Goal: Task Accomplishment & Management: Manage account settings

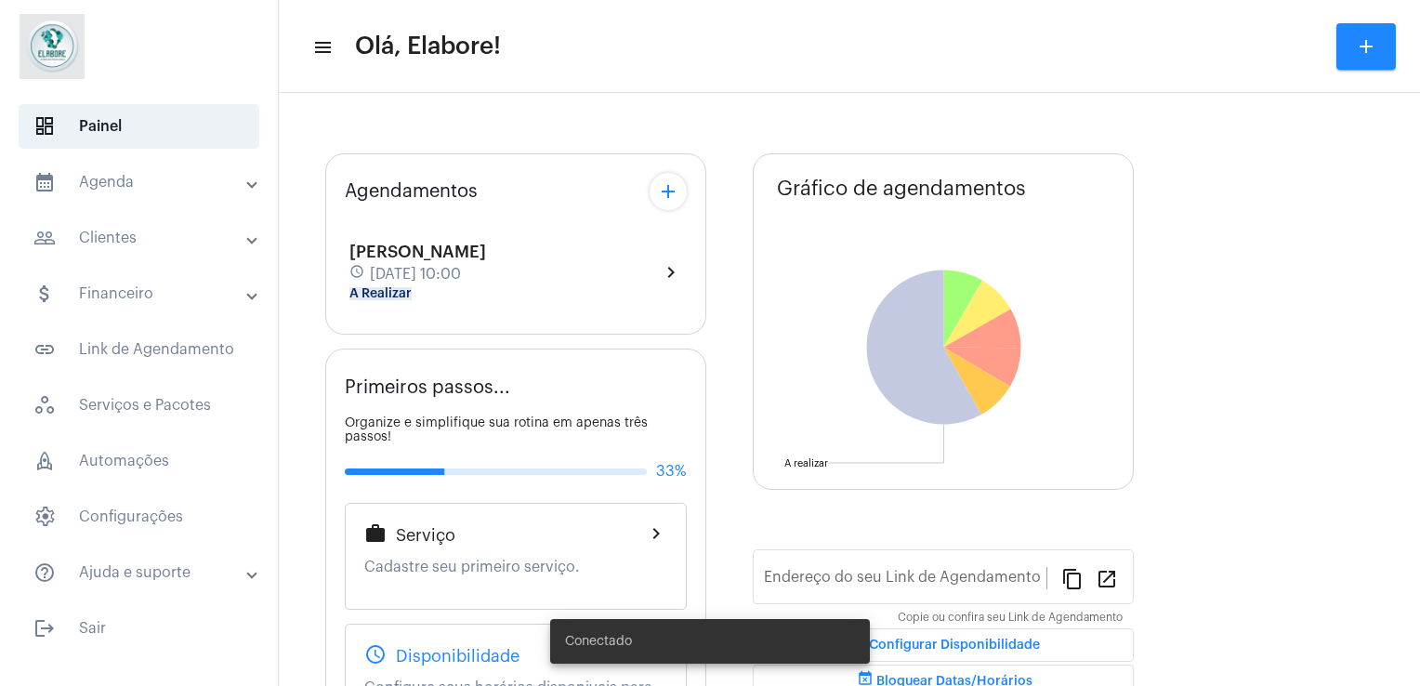
type input "[URL][DOMAIN_NAME]"
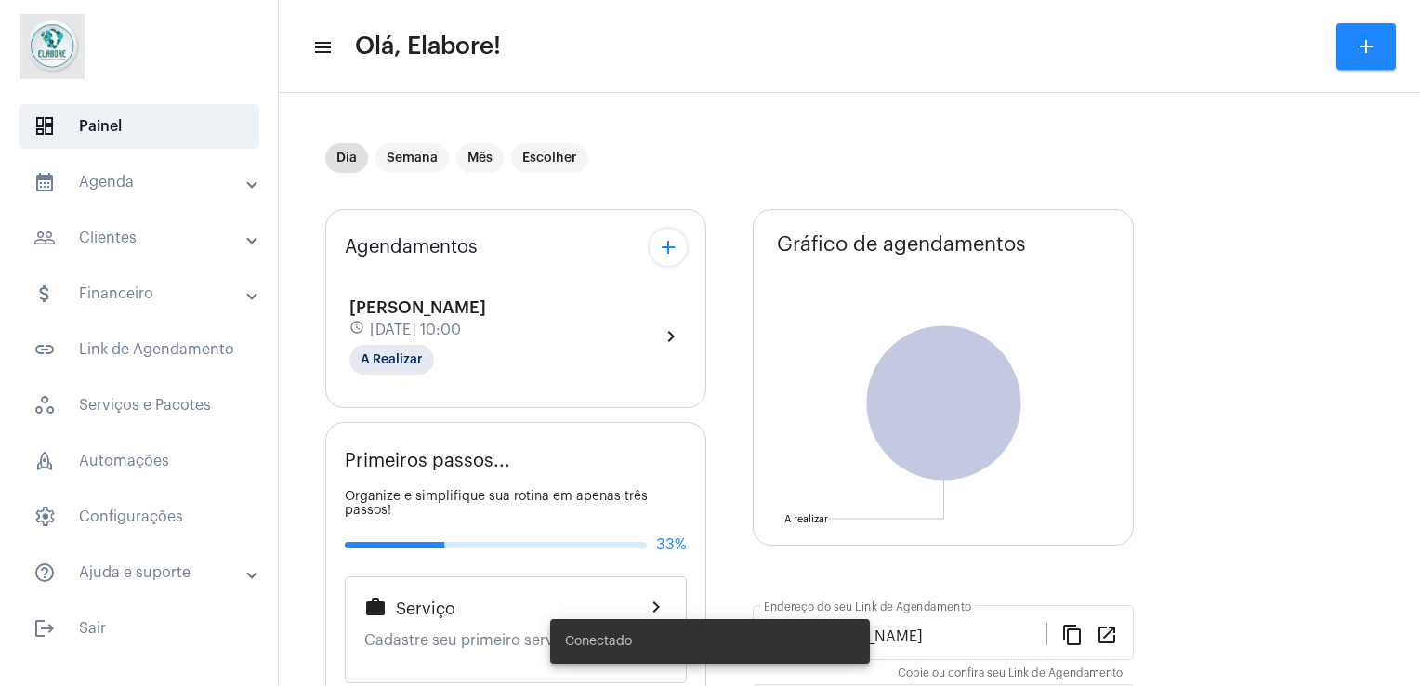
click at [486, 320] on div "schedule [DATE] 10:00" at bounding box center [417, 330] width 137 height 20
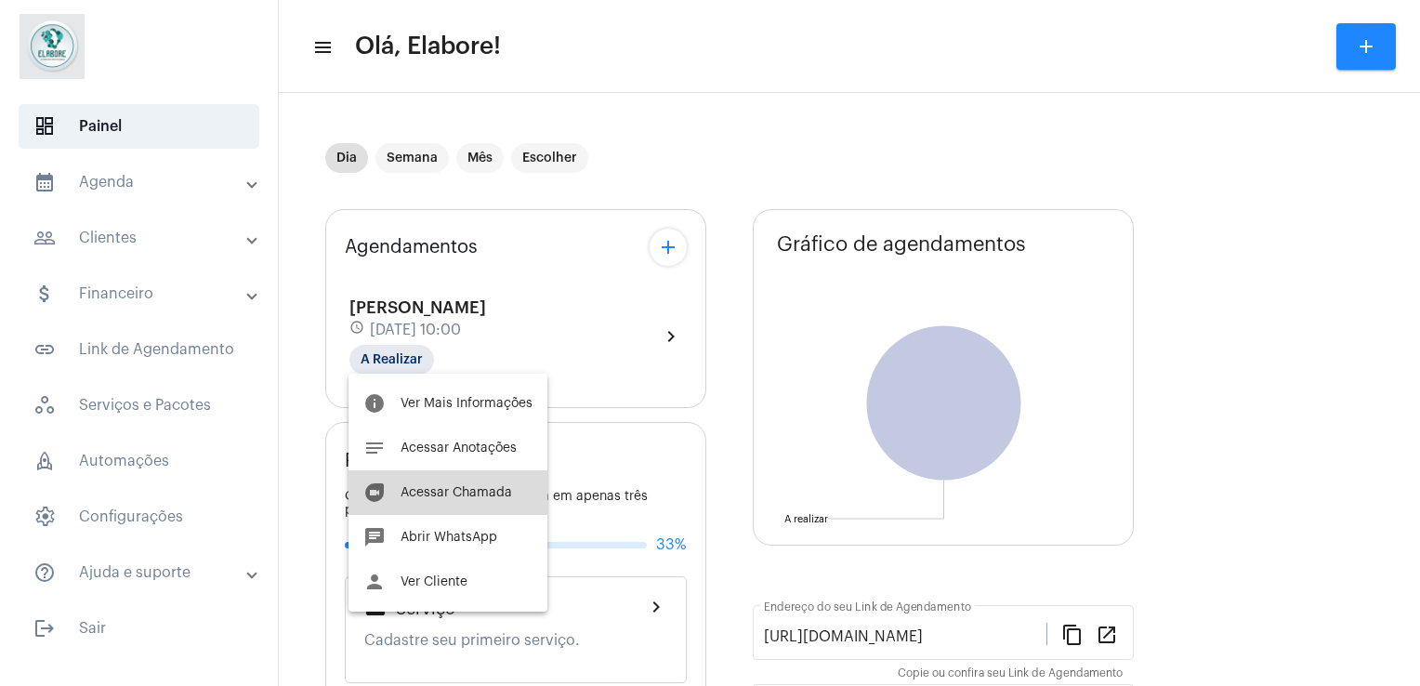
click at [468, 492] on span "Acessar Chamada" at bounding box center [455, 492] width 111 height 13
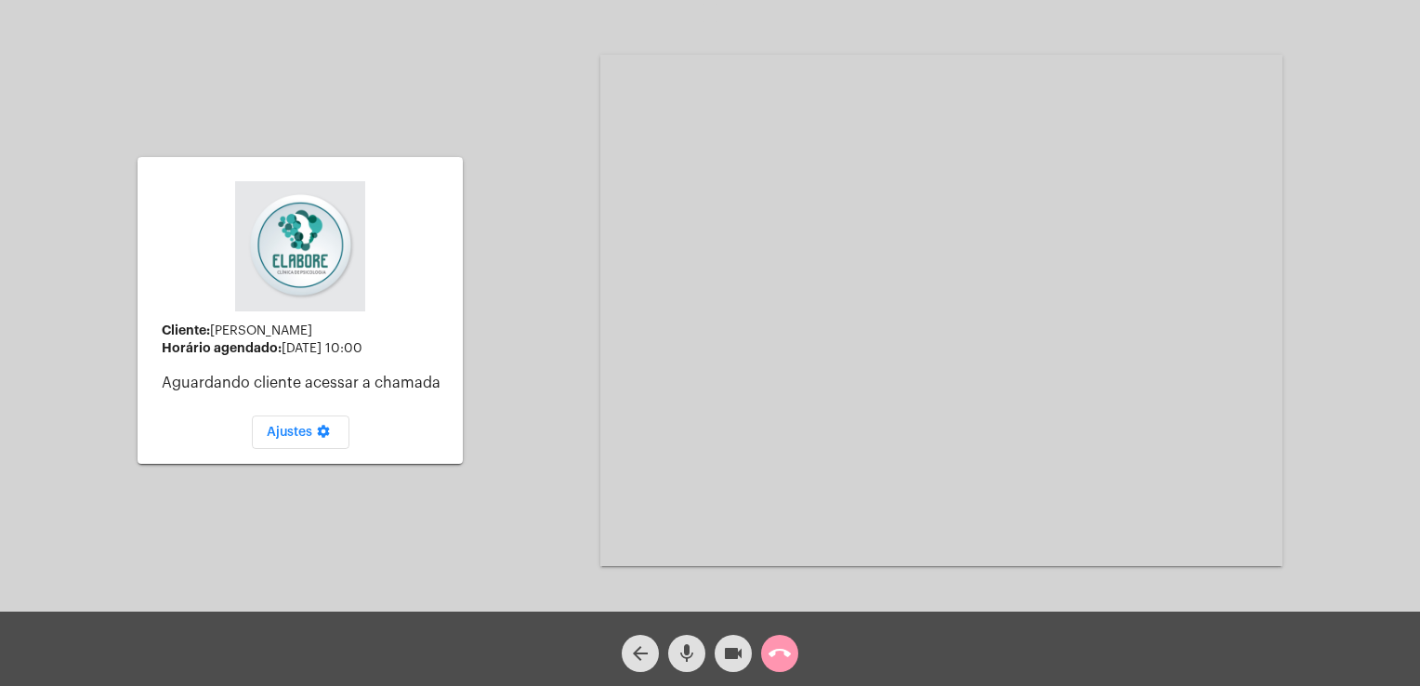
click at [680, 661] on mat-icon "mic" at bounding box center [686, 653] width 22 height 22
click at [736, 658] on mat-icon "videocam" at bounding box center [733, 653] width 22 height 22
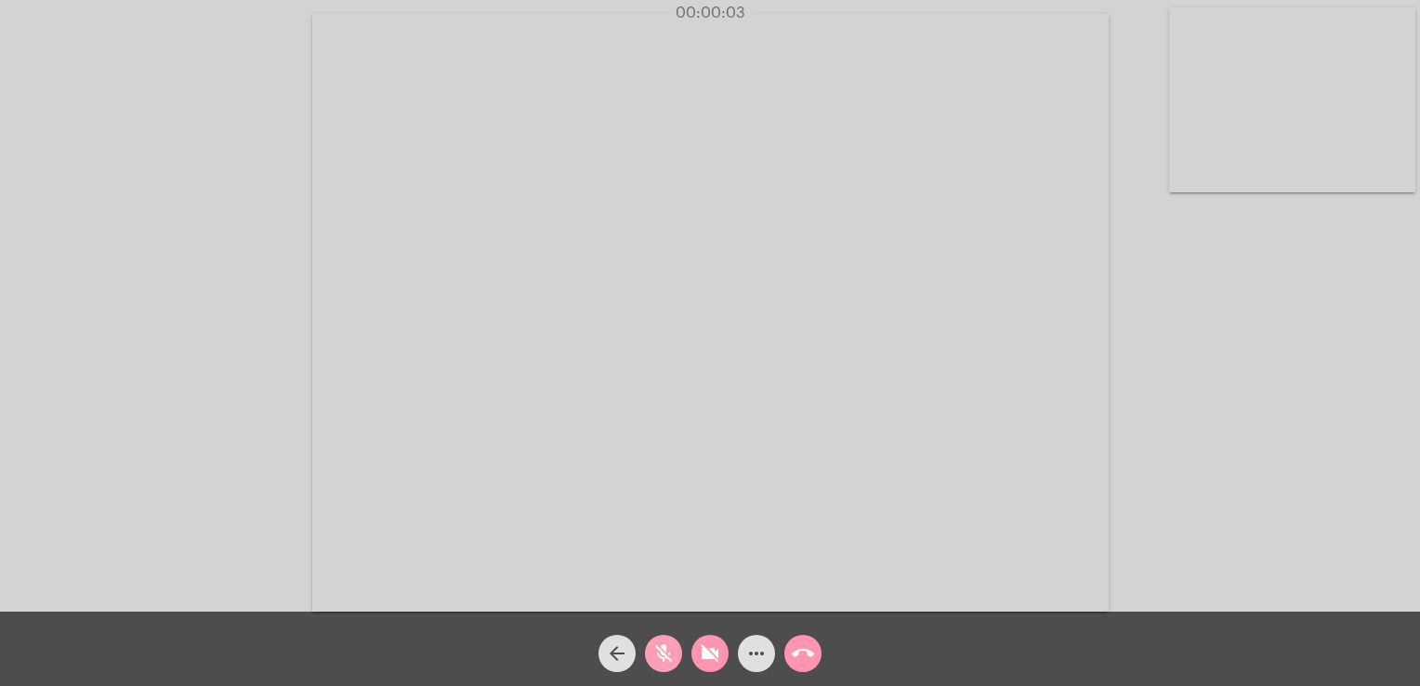
click at [659, 660] on mat-icon "mic_off" at bounding box center [663, 653] width 22 height 22
click at [718, 661] on mat-icon "videocam_off" at bounding box center [710, 653] width 22 height 22
click at [648, 647] on button "mic" at bounding box center [663, 653] width 37 height 37
click at [717, 646] on mat-icon "videocam" at bounding box center [710, 653] width 22 height 22
click at [678, 649] on button "mic_off" at bounding box center [663, 653] width 37 height 37
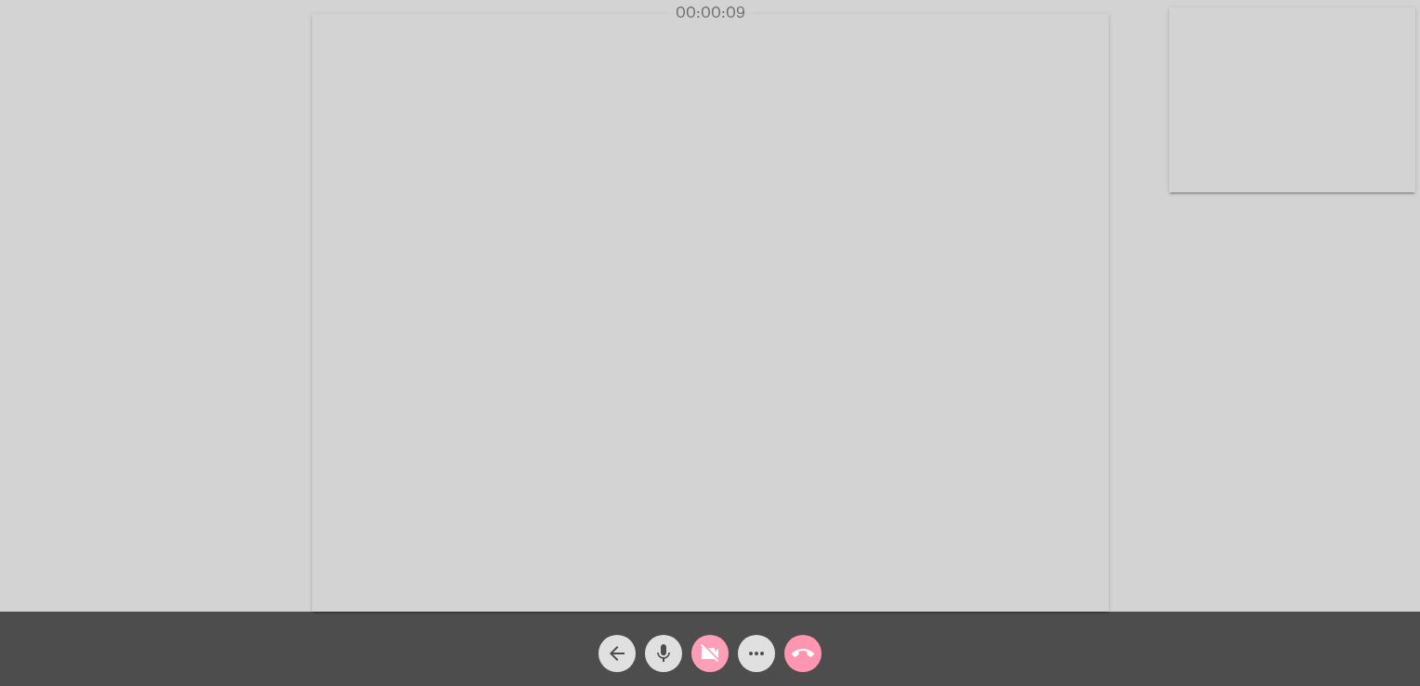
click at [700, 652] on mat-icon "videocam_off" at bounding box center [710, 653] width 22 height 22
click at [700, 652] on mat-icon "videocam" at bounding box center [710, 653] width 22 height 22
click at [669, 645] on mat-icon "mic" at bounding box center [663, 653] width 22 height 22
click at [675, 654] on button "mic_off" at bounding box center [663, 653] width 37 height 37
click at [715, 654] on mat-icon "videocam_off" at bounding box center [710, 653] width 22 height 22
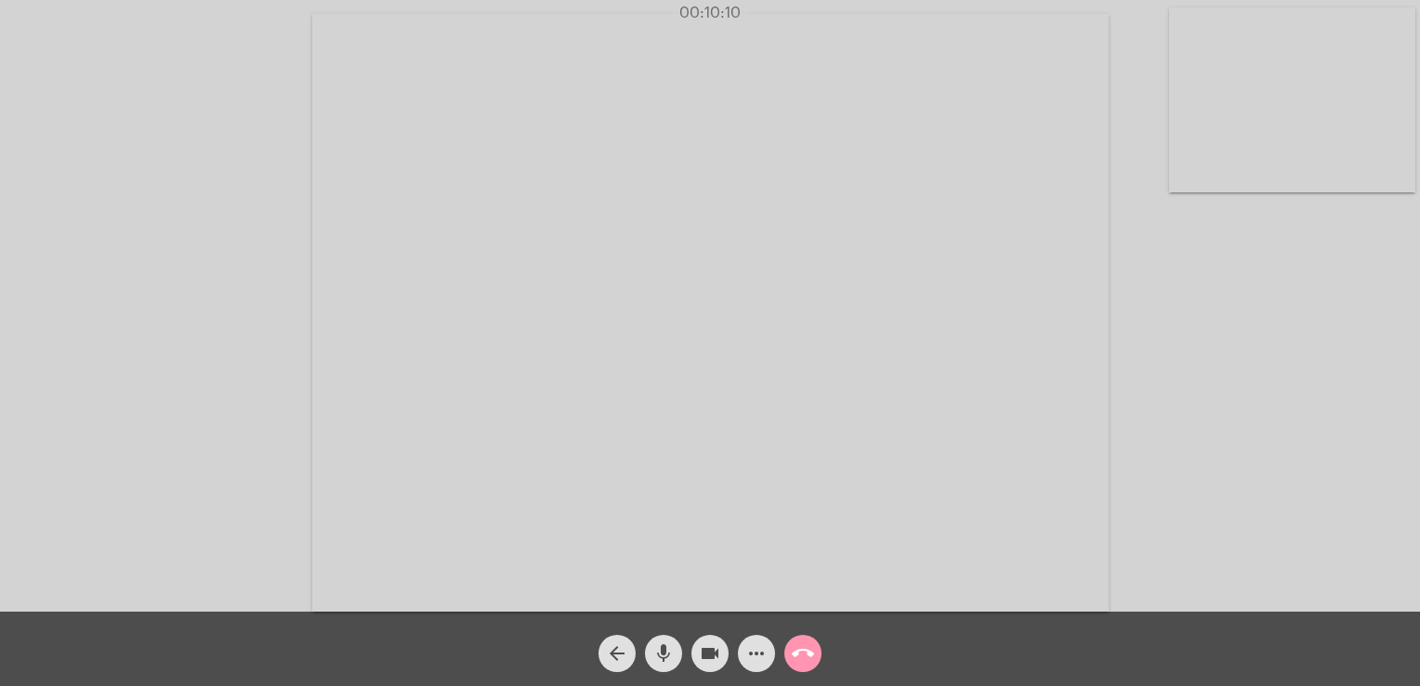
click at [1235, 75] on video at bounding box center [1292, 99] width 246 height 185
click at [929, 318] on video at bounding box center [896, 310] width 796 height 597
click at [614, 658] on mat-icon "arrow_back" at bounding box center [617, 653] width 22 height 22
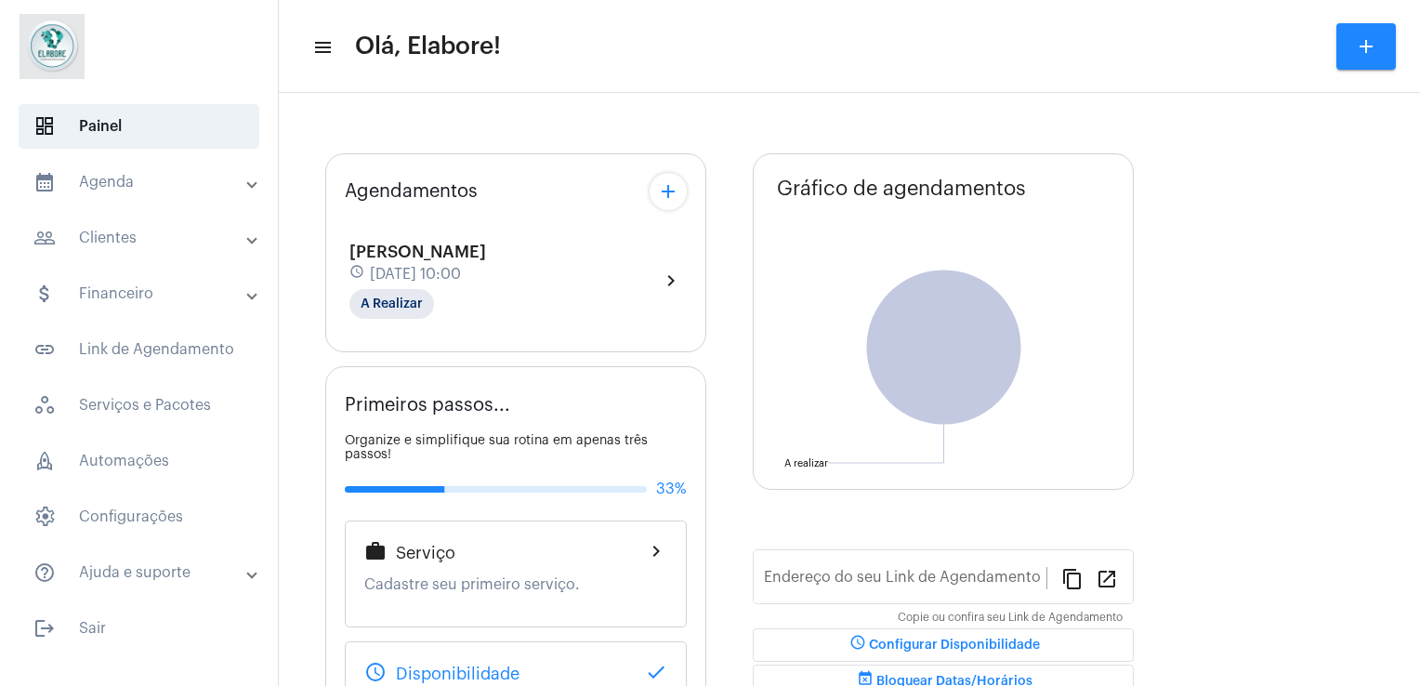
type input "[URL][DOMAIN_NAME]"
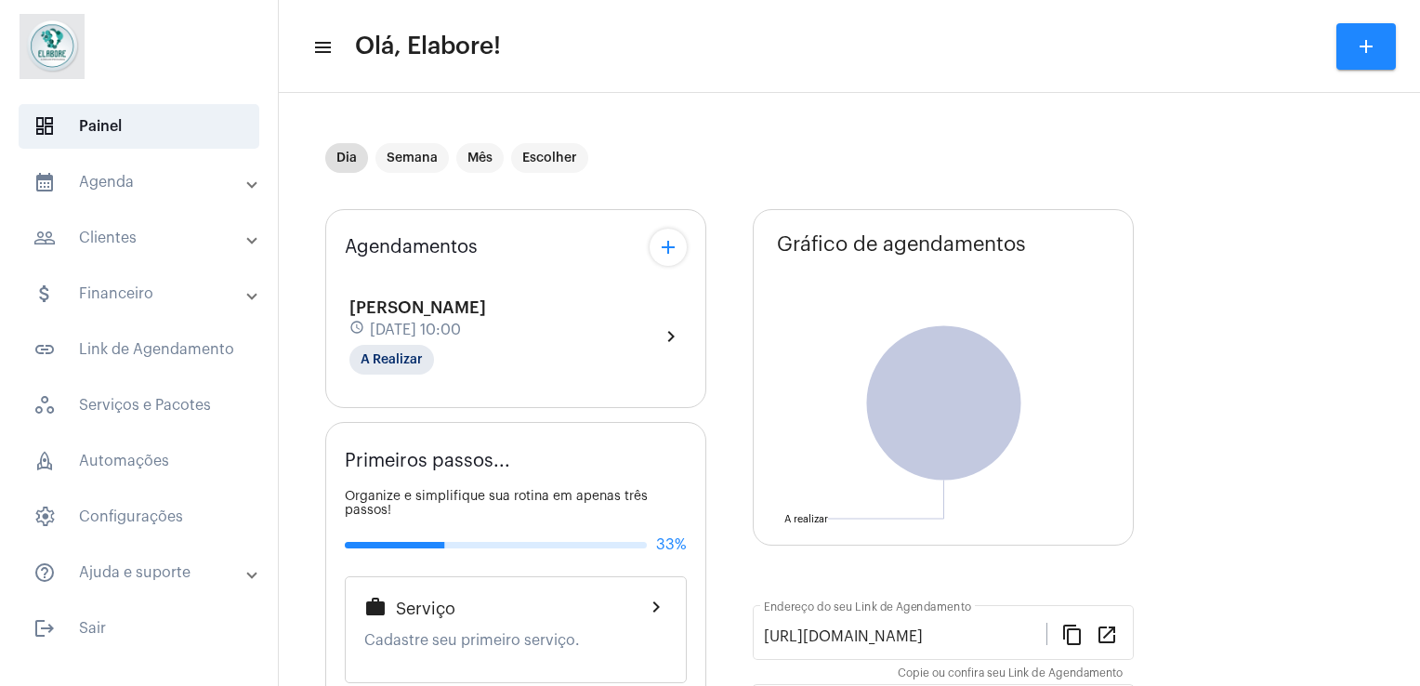
click at [486, 299] on span "[PERSON_NAME]" at bounding box center [417, 307] width 137 height 17
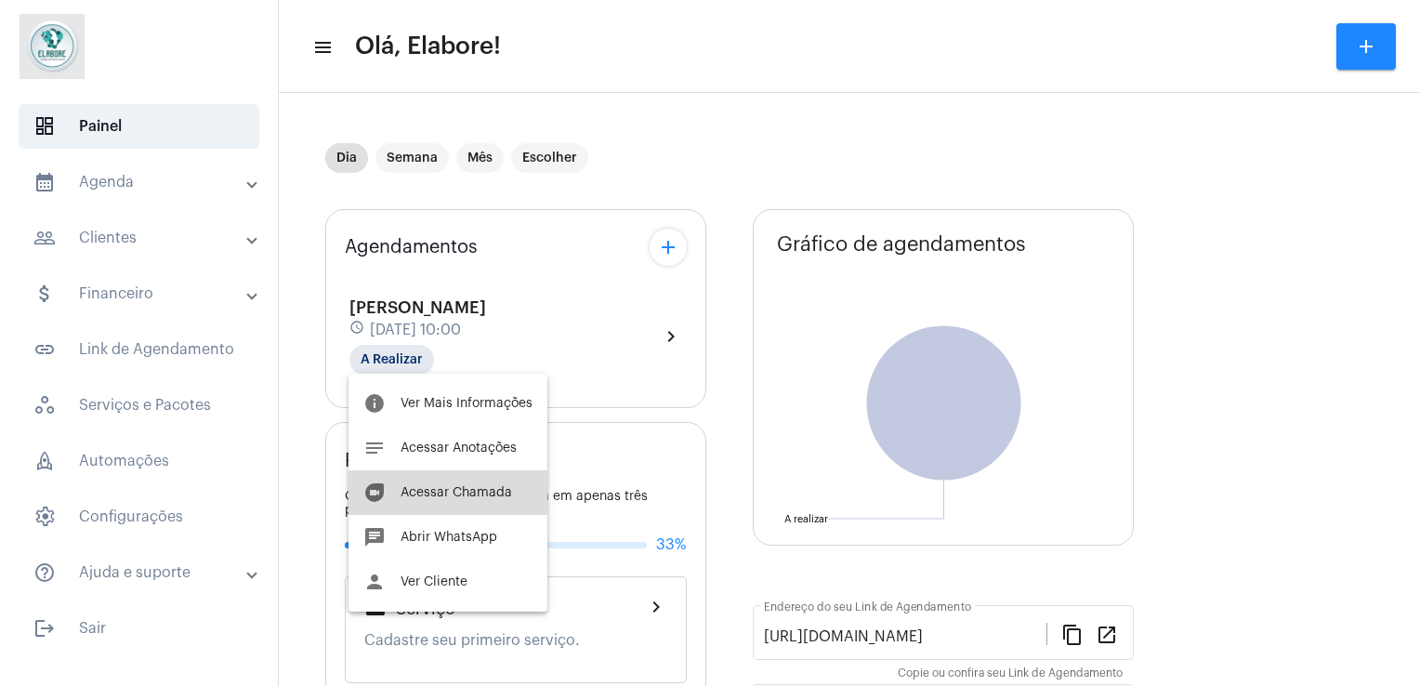
click at [433, 478] on button "duo [PERSON_NAME]" at bounding box center [447, 492] width 199 height 45
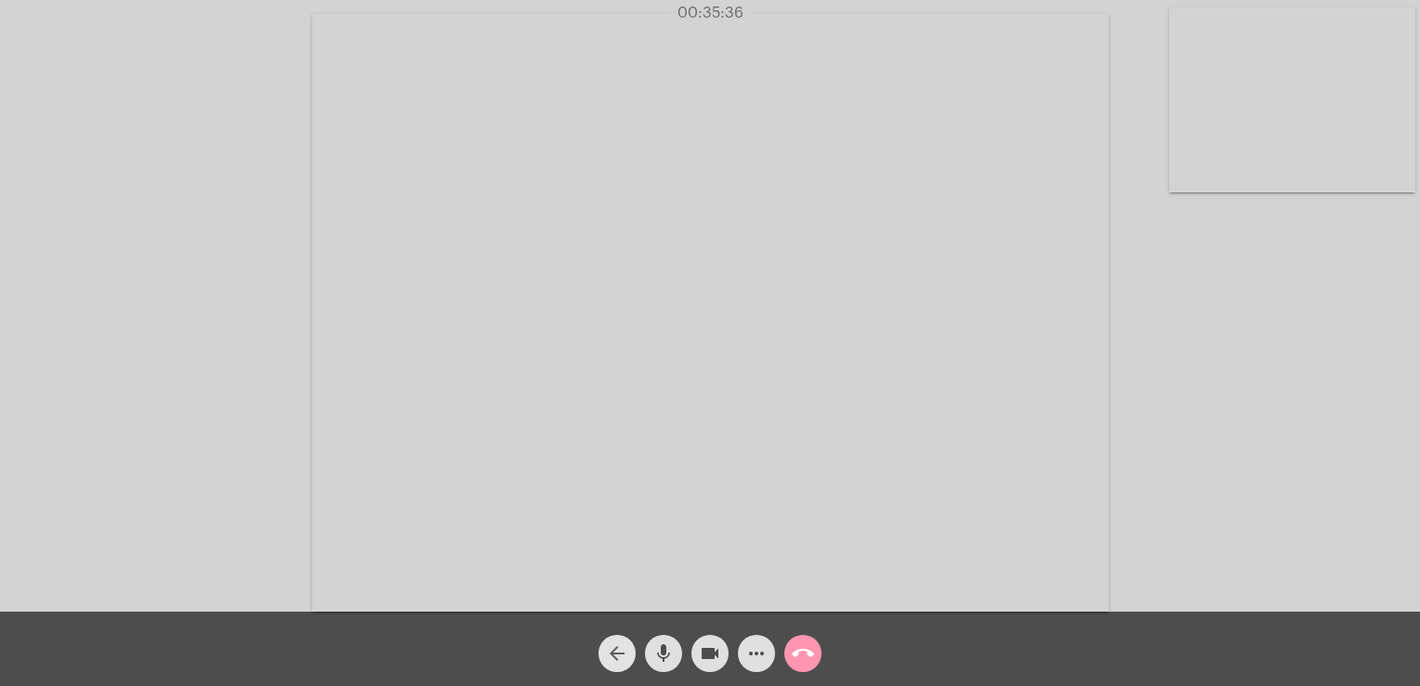
click at [628, 664] on button "arrow_back" at bounding box center [616, 653] width 37 height 37
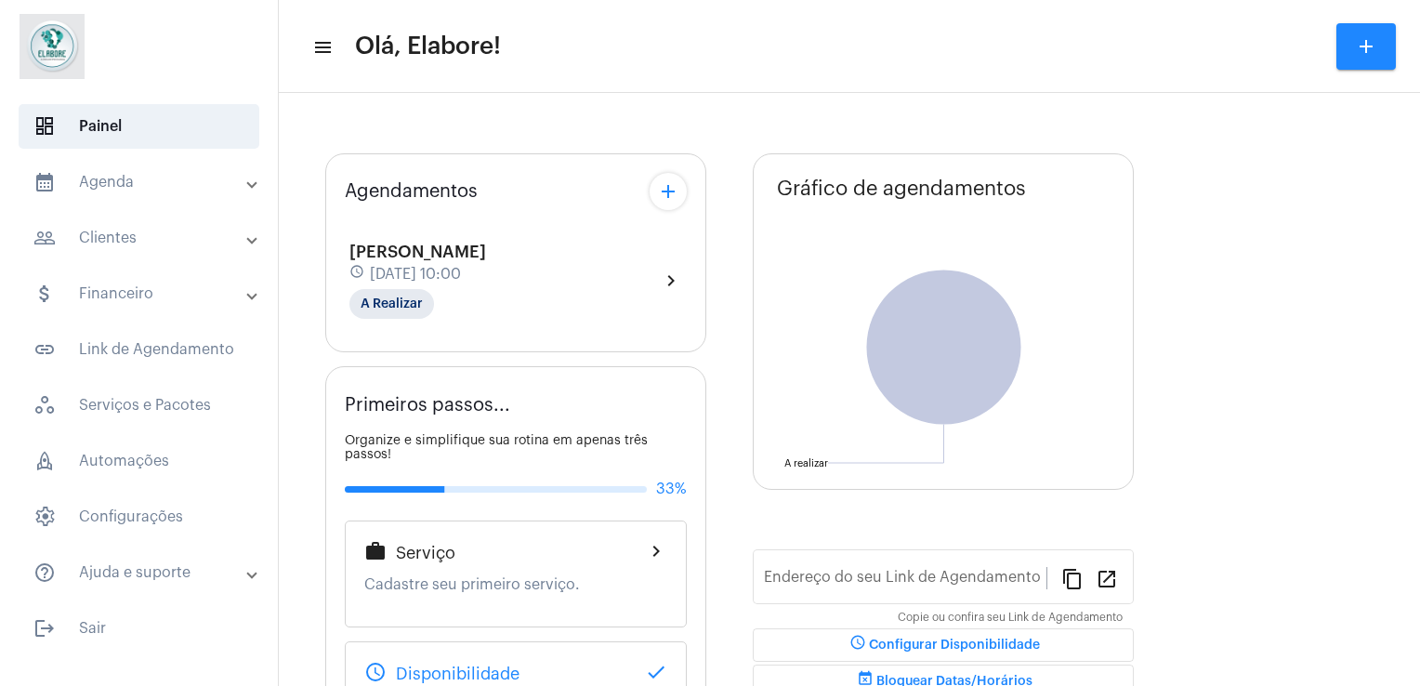
click at [486, 294] on div "[PERSON_NAME] schedule [DATE] 10:00 A Realizar" at bounding box center [417, 280] width 137 height 76
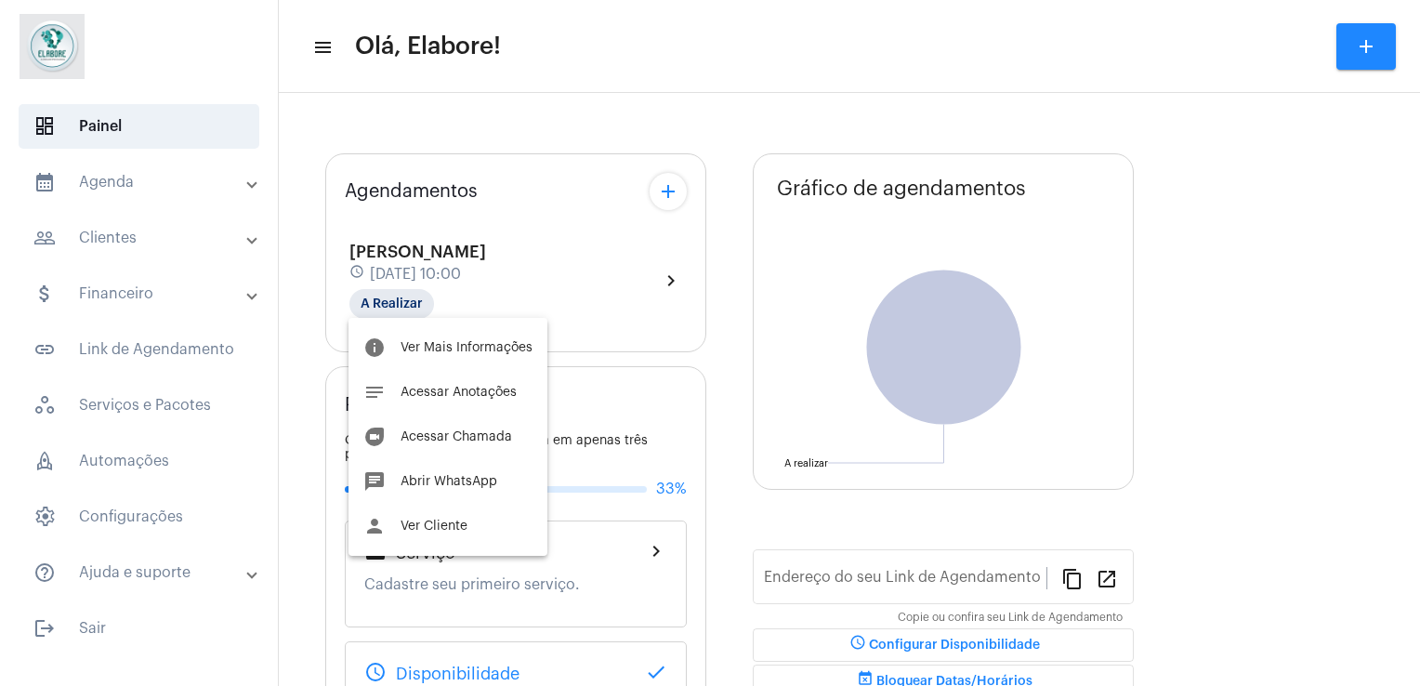
type input "[URL][DOMAIN_NAME]"
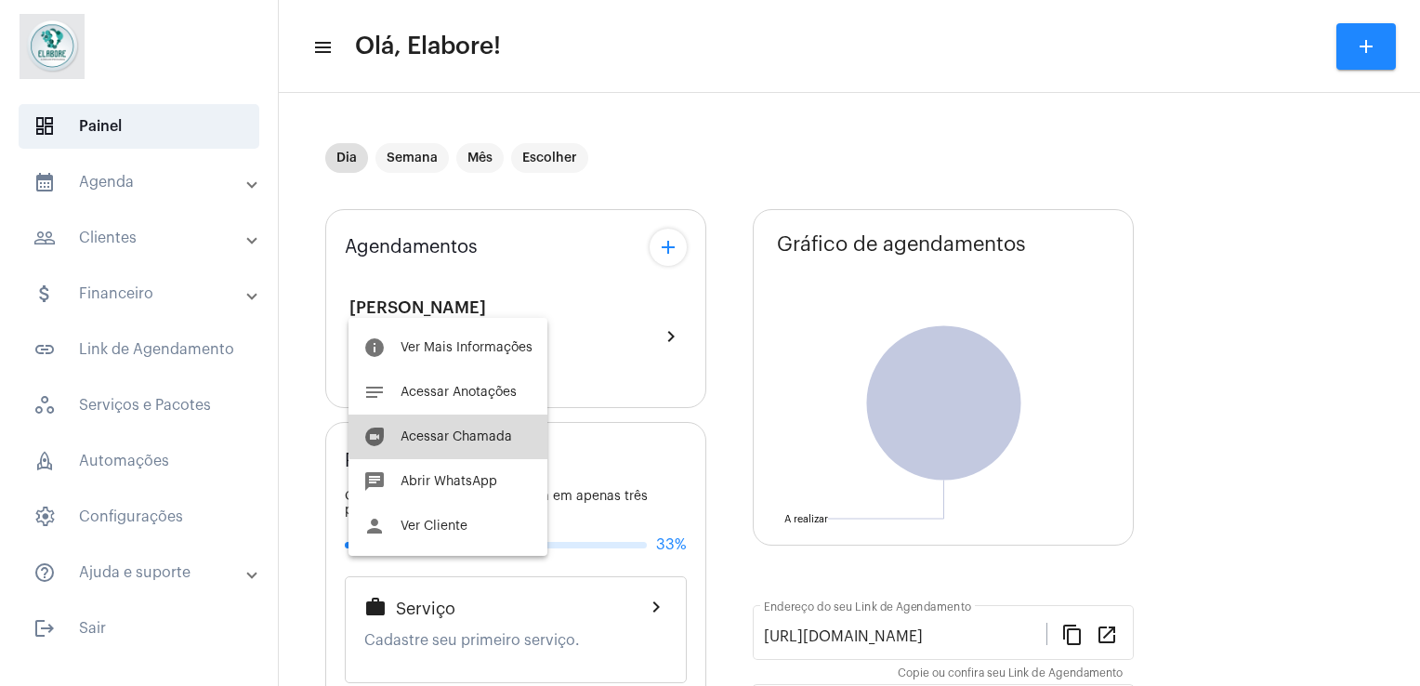
click at [460, 435] on span "Acessar Chamada" at bounding box center [455, 436] width 111 height 13
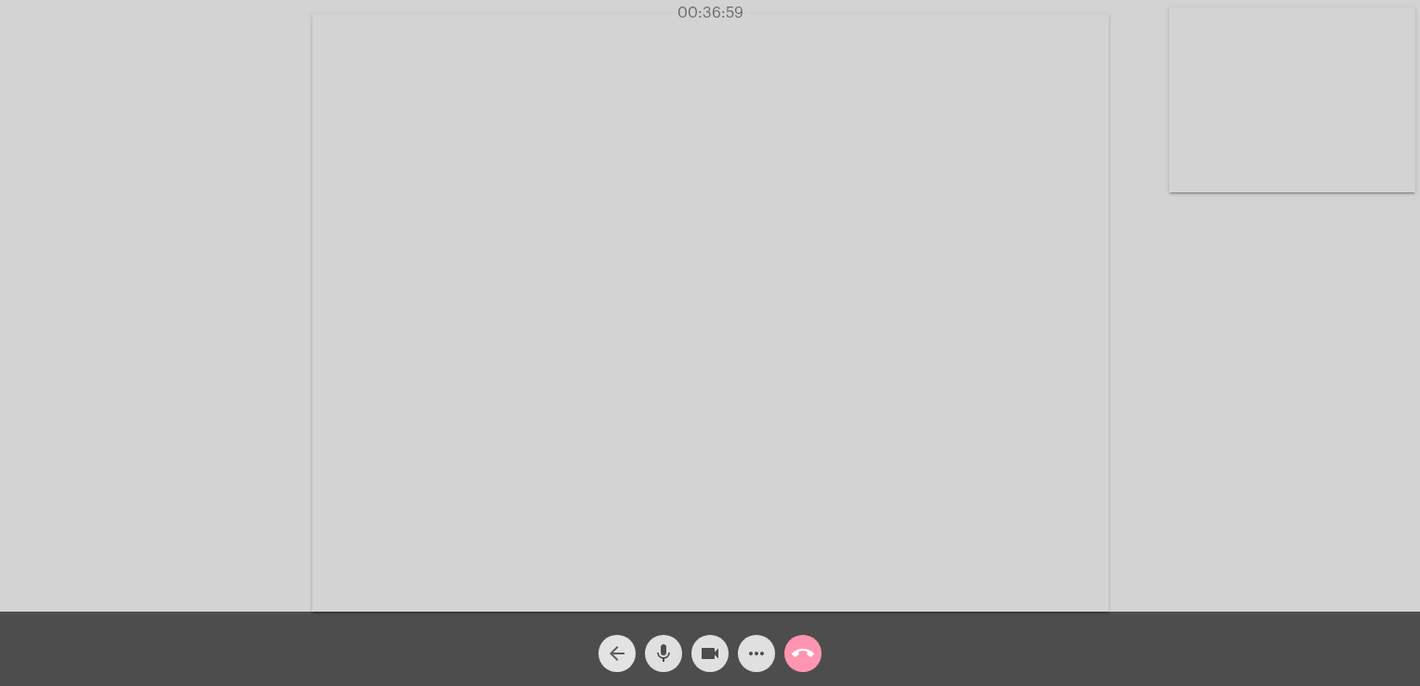
click at [605, 641] on button "arrow_back" at bounding box center [616, 653] width 37 height 37
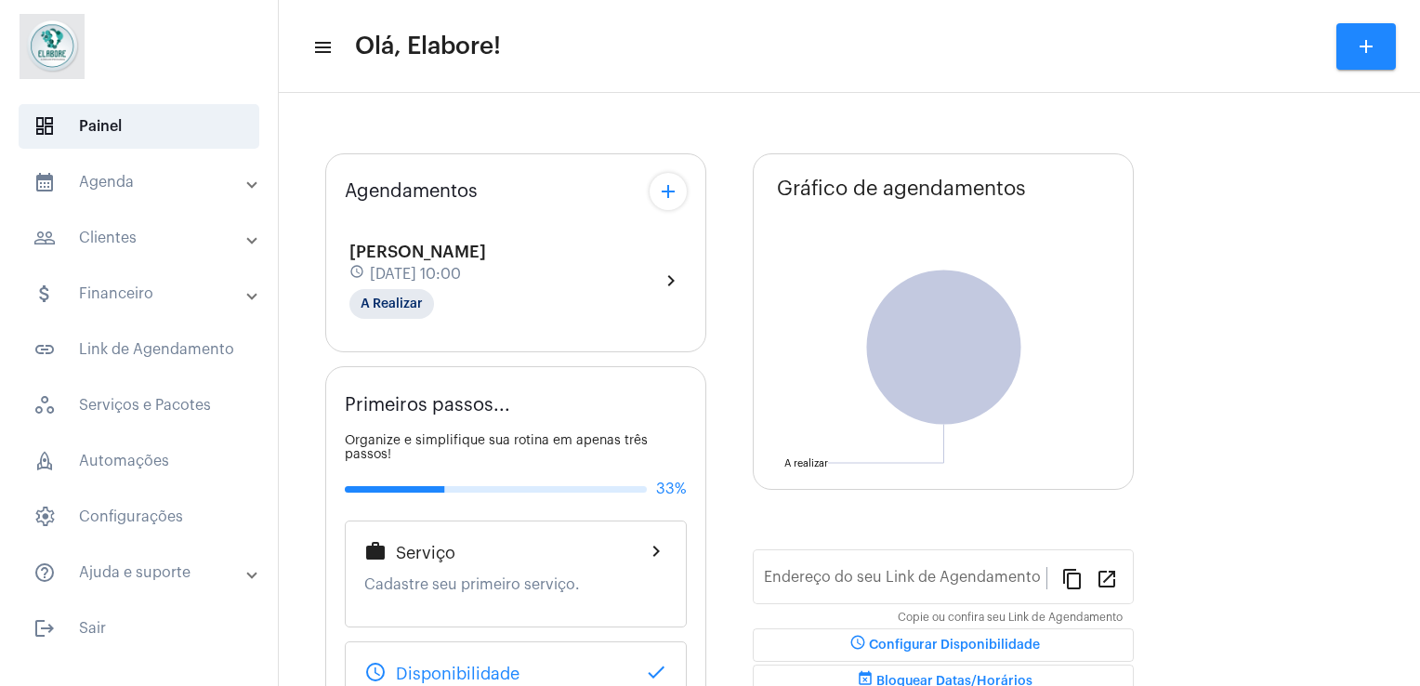
click at [486, 307] on div "[PERSON_NAME] schedule [DATE] 10:00 A Realizar" at bounding box center [417, 280] width 137 height 76
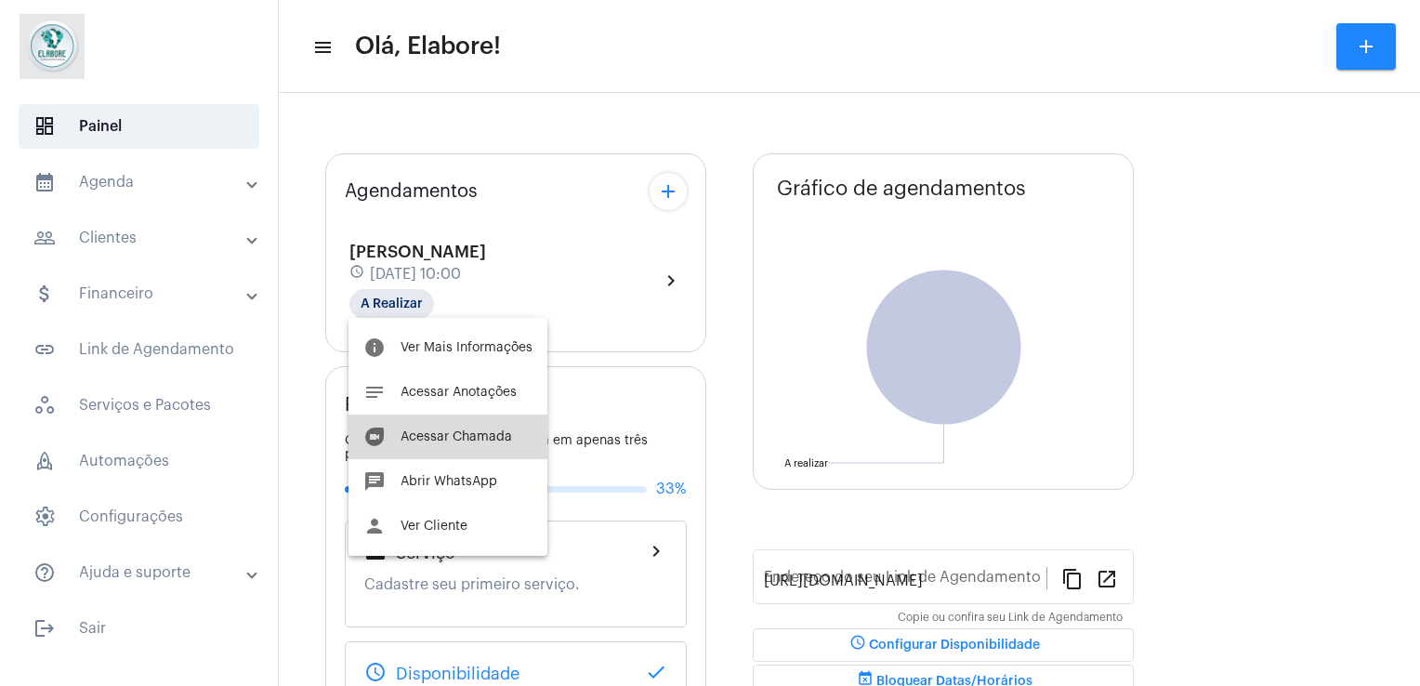
click at [465, 440] on span "Acessar Chamada" at bounding box center [455, 436] width 111 height 13
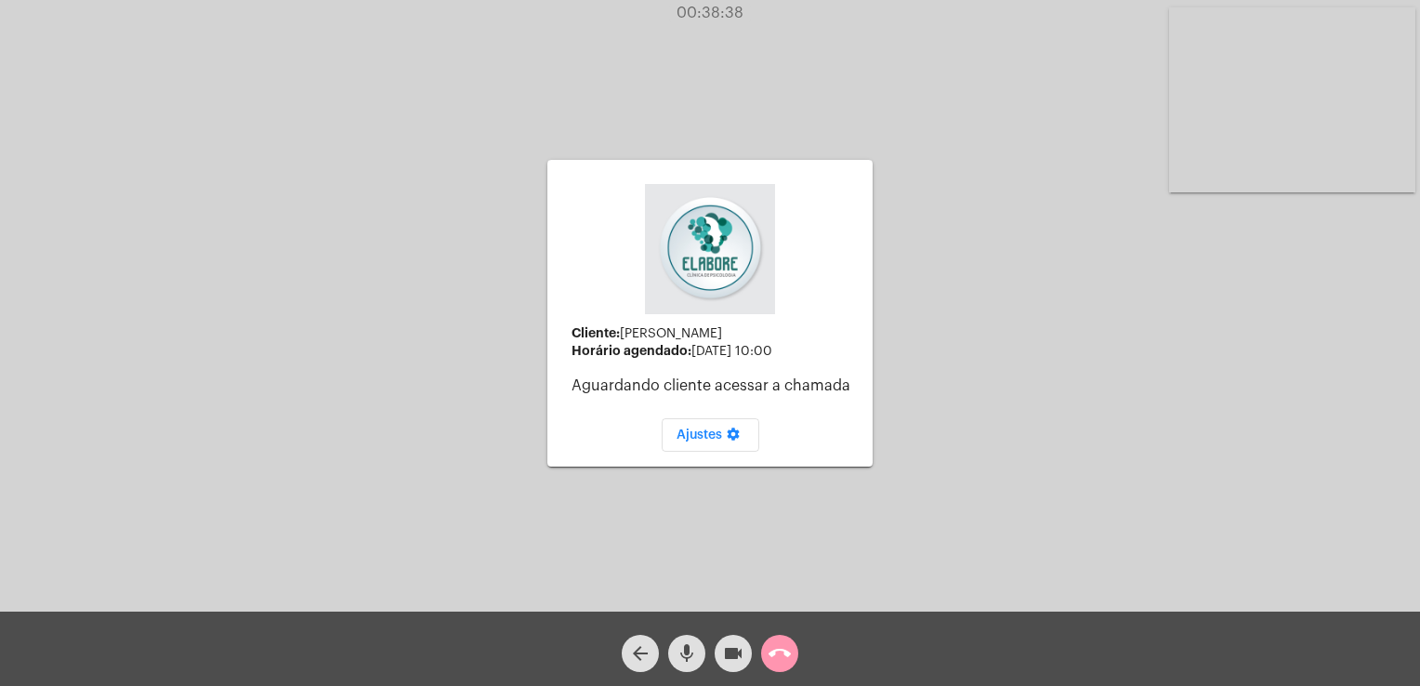
click at [627, 637] on div "arrow_back" at bounding box center [640, 648] width 46 height 46
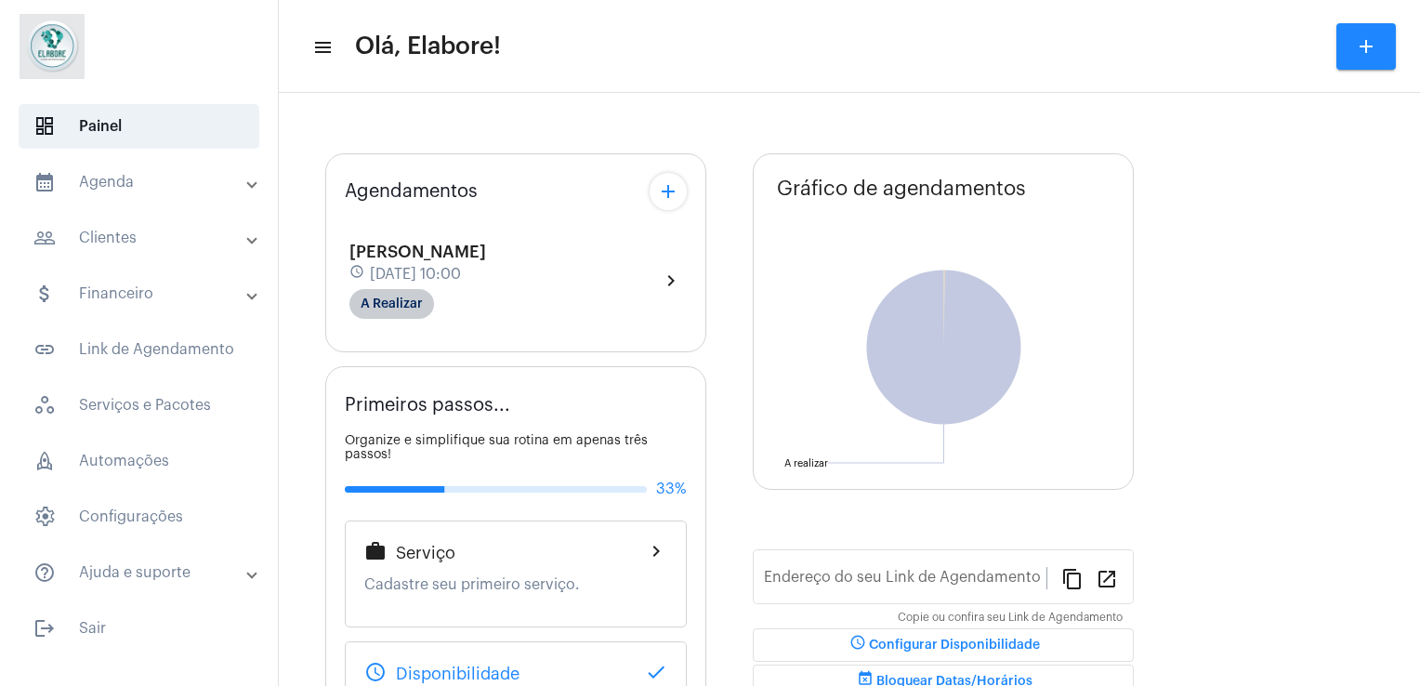
type input "[URL][DOMAIN_NAME]"
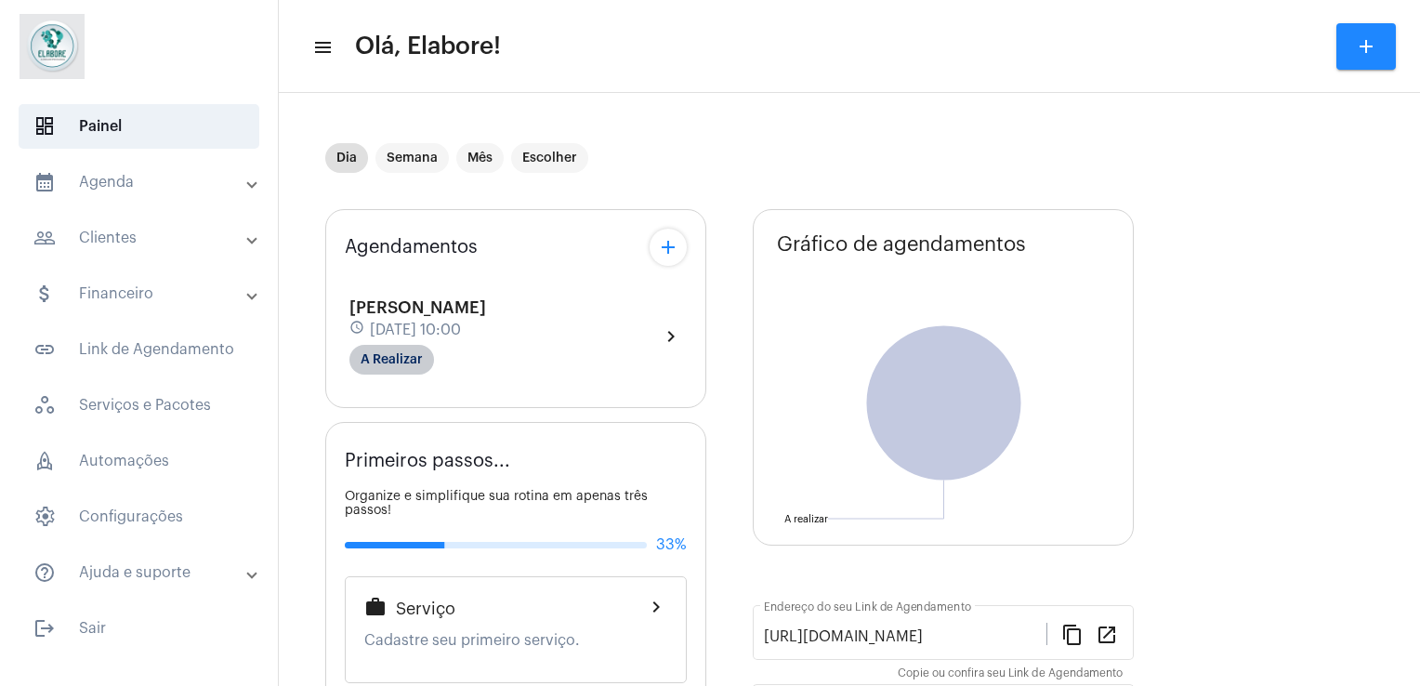
click at [402, 294] on div "[PERSON_NAME] schedule [DATE] 10:00 A Realizar chevron_right" at bounding box center [516, 336] width 342 height 85
click at [398, 350] on mat-chip "A Realizar" at bounding box center [391, 360] width 85 height 30
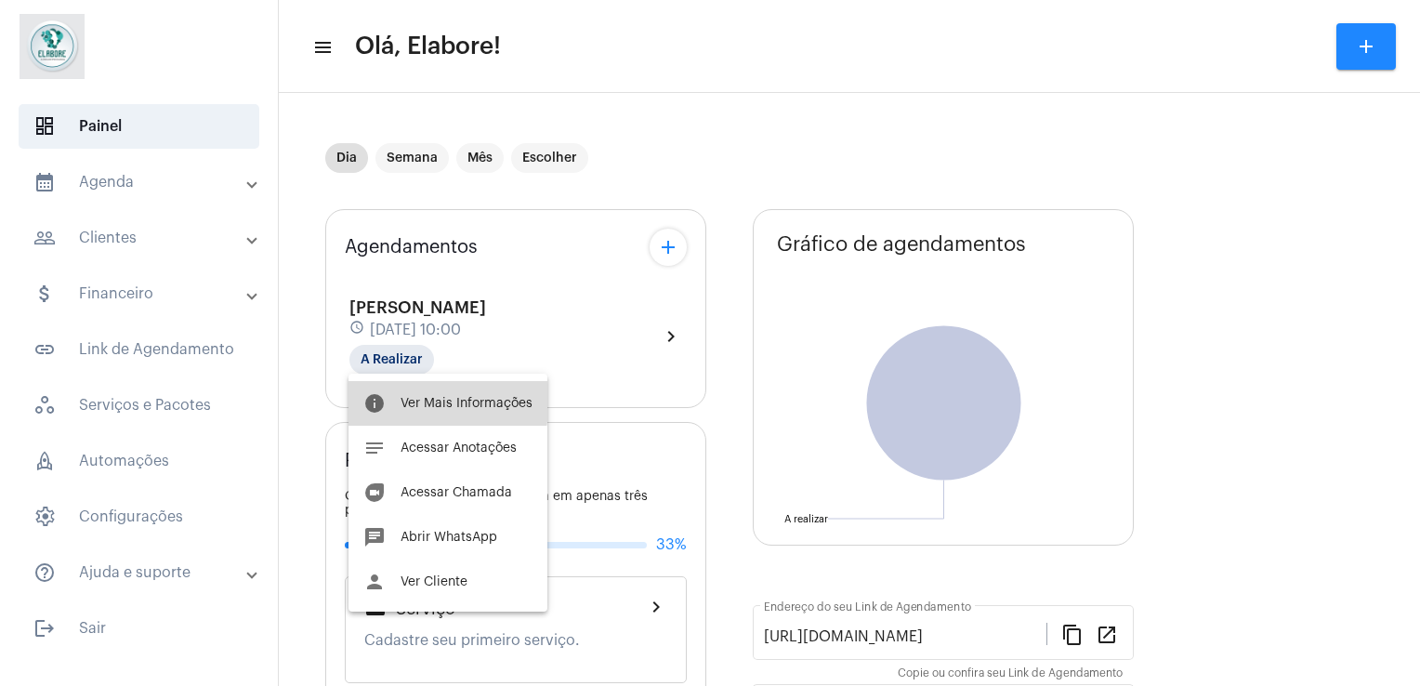
click at [412, 399] on span "Ver Mais Informações" at bounding box center [466, 403] width 132 height 13
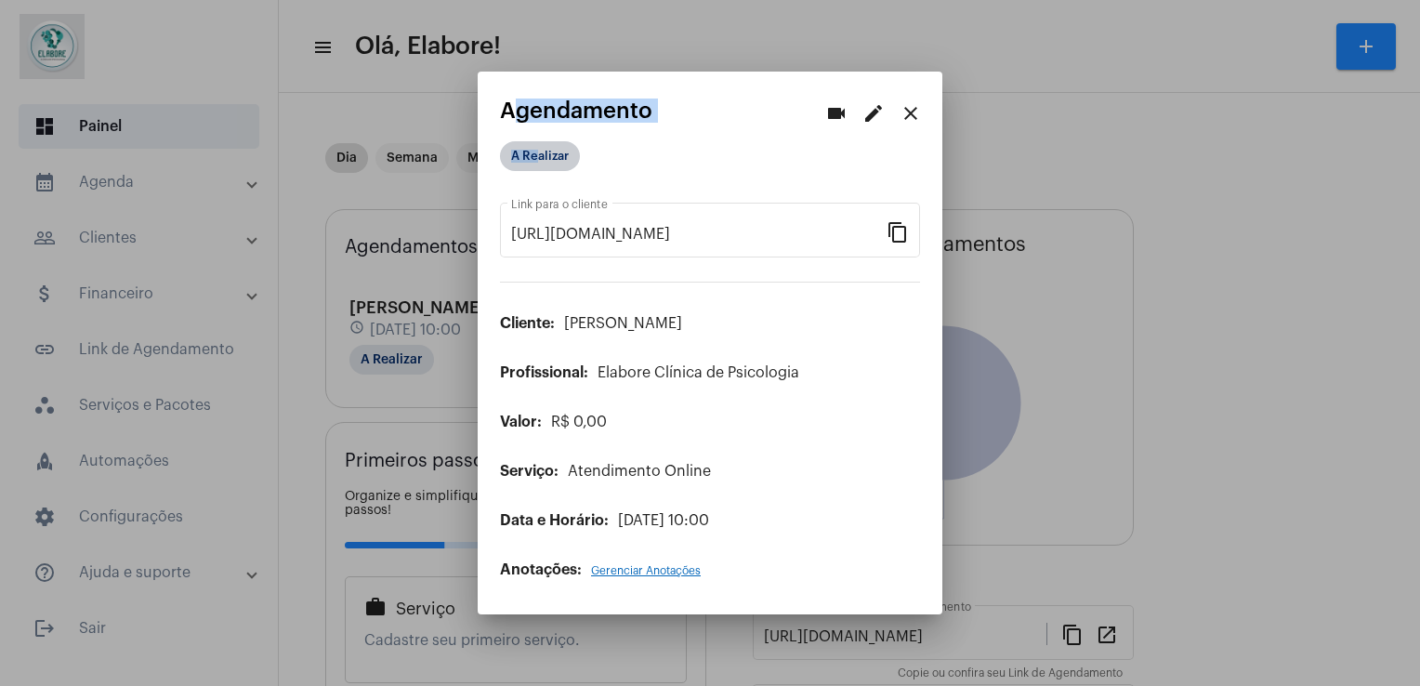
drag, startPoint x: 541, startPoint y: 137, endPoint x: 539, endPoint y: 156, distance: 18.7
click at [539, 156] on app-view-schedule "videocam edit close Agendamento A Realizar [URL][DOMAIN_NAME] Link para o clien…" at bounding box center [710, 337] width 420 height 479
click at [539, 156] on mat-chip "A Realizar" at bounding box center [540, 156] width 80 height 30
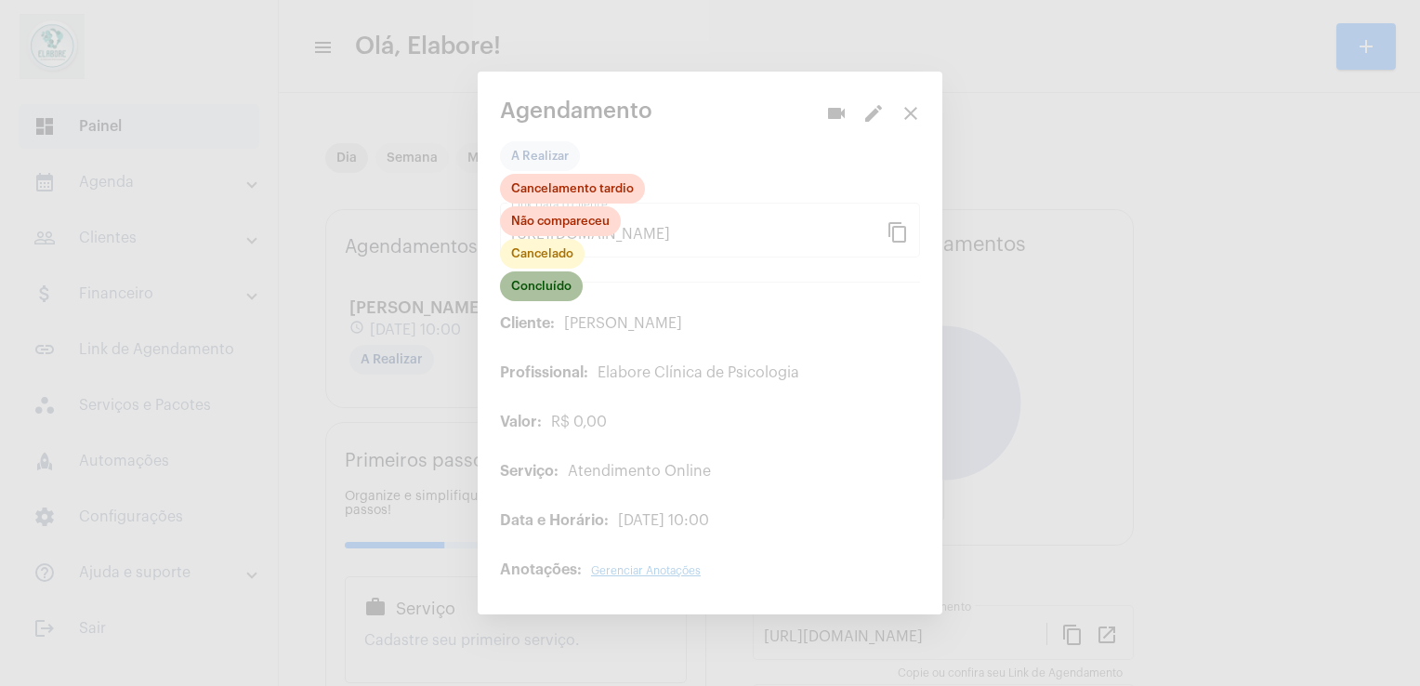
click at [550, 299] on mat-chip "Concluído" at bounding box center [541, 286] width 83 height 30
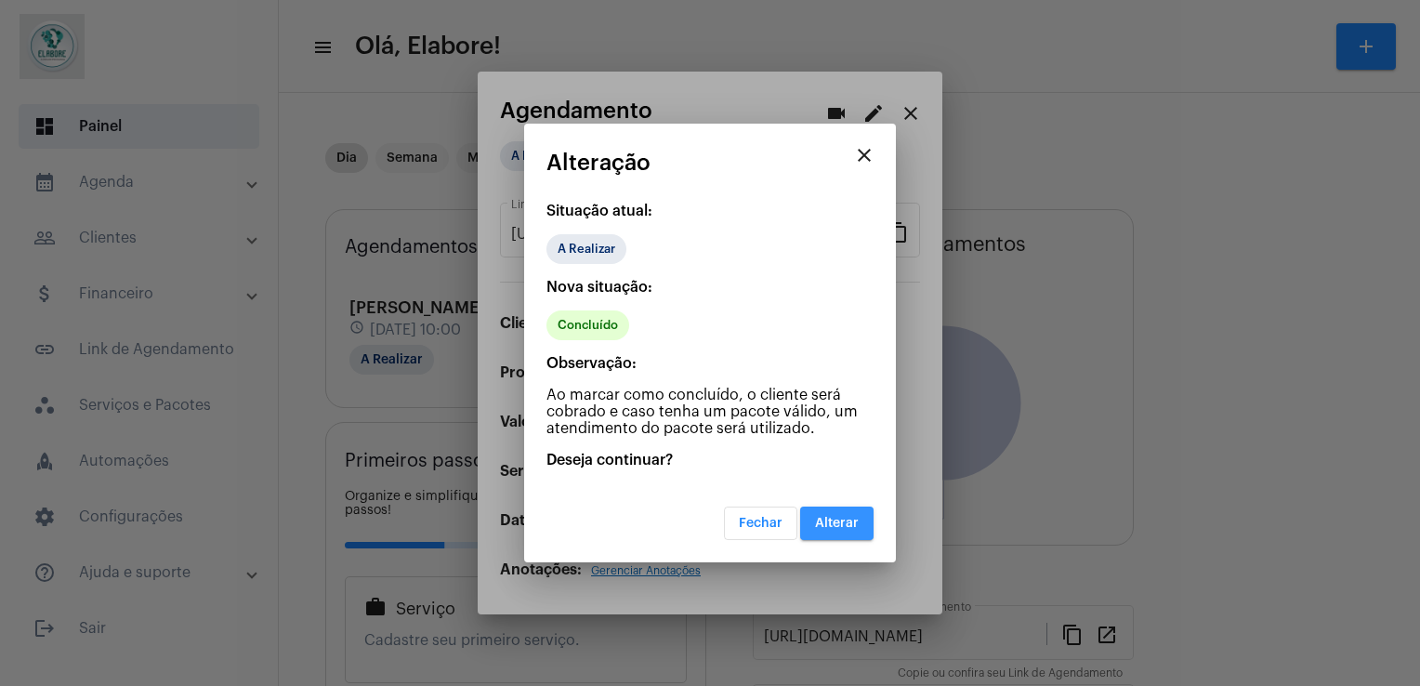
click at [857, 530] on button "Alterar" at bounding box center [836, 522] width 73 height 33
